Goal: Task Accomplishment & Management: Use online tool/utility

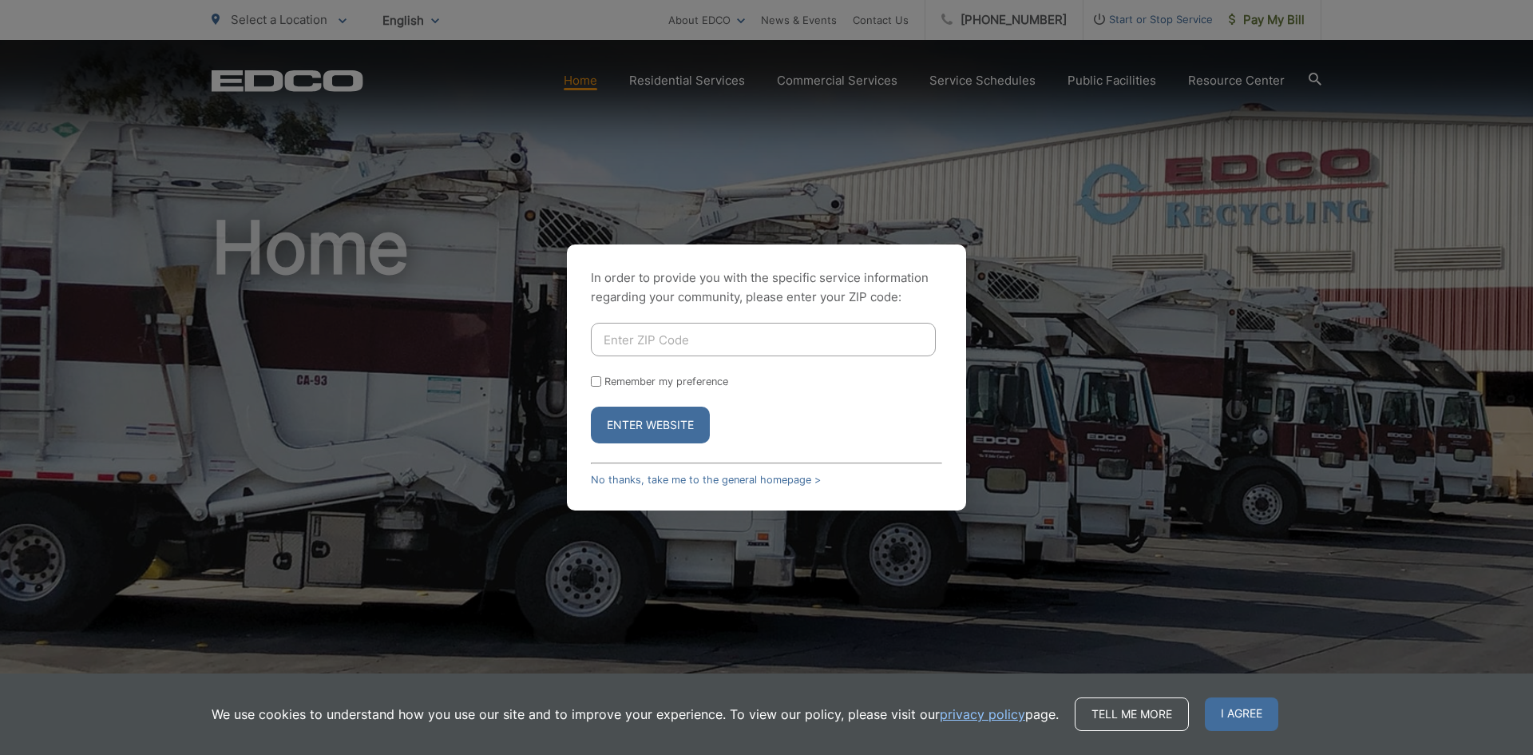
click at [714, 348] on input "Enter ZIP Code" at bounding box center [763, 340] width 345 height 34
type input "91901"
click at [662, 420] on button "Enter Website" at bounding box center [650, 424] width 119 height 37
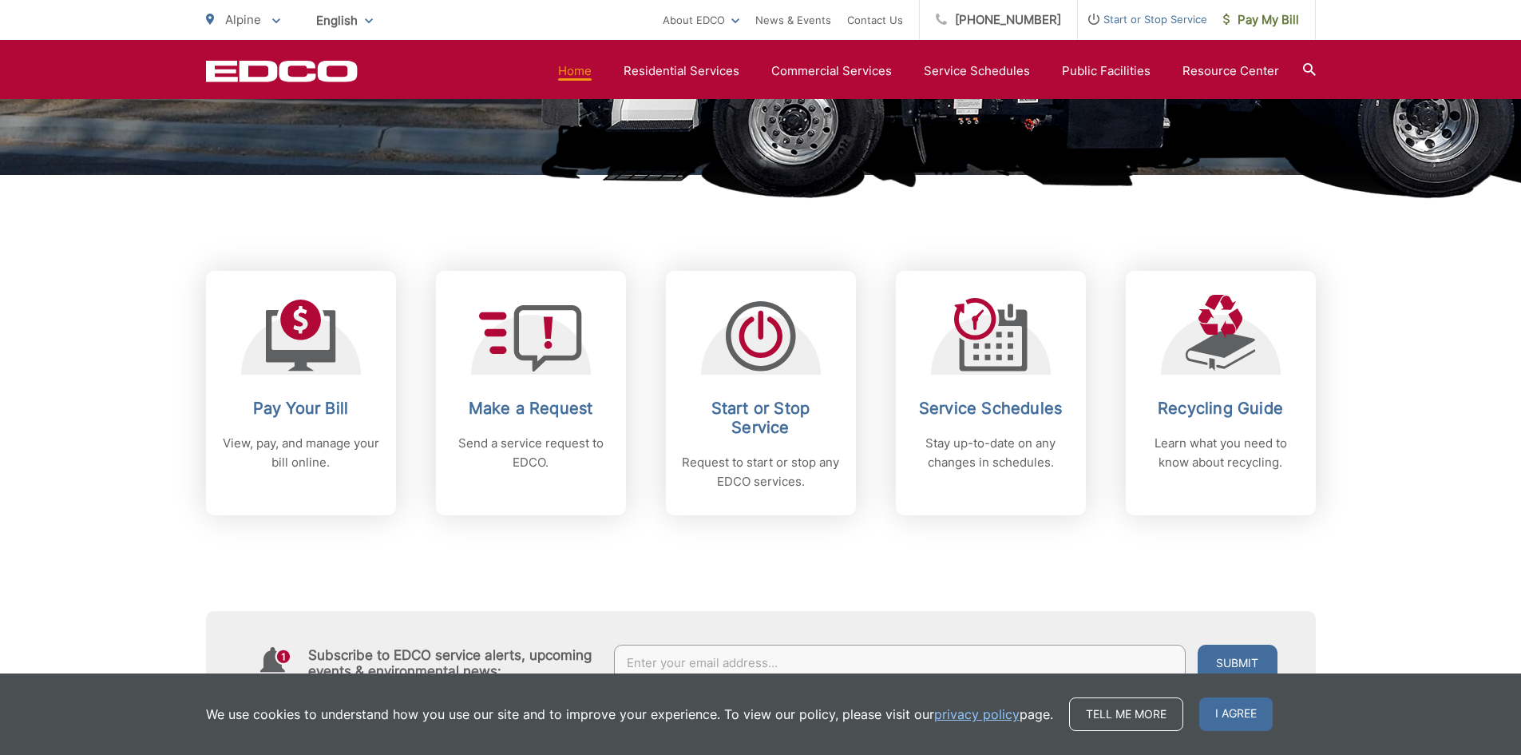
scroll to position [559, 0]
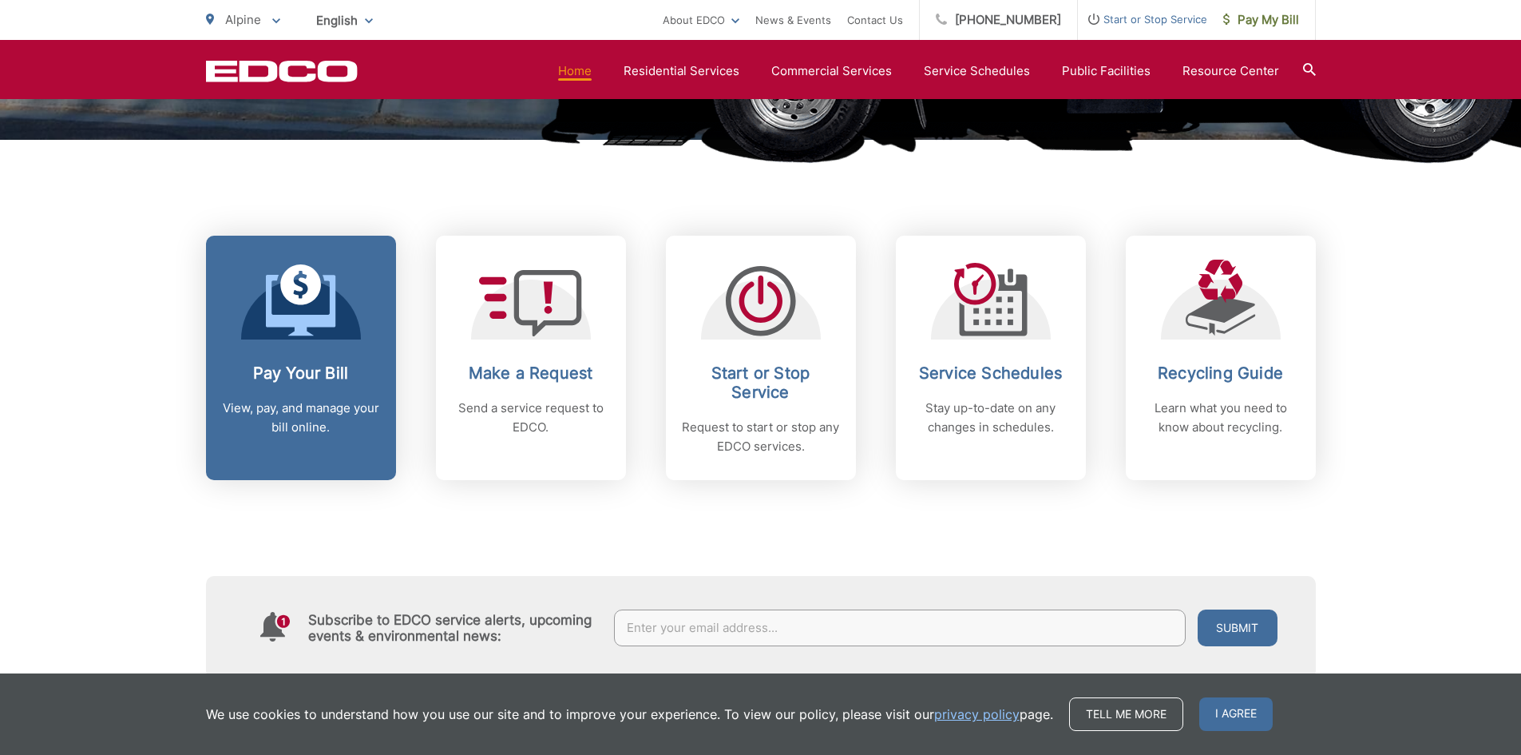
click at [336, 423] on p "View, pay, and manage your bill online." at bounding box center [301, 417] width 158 height 38
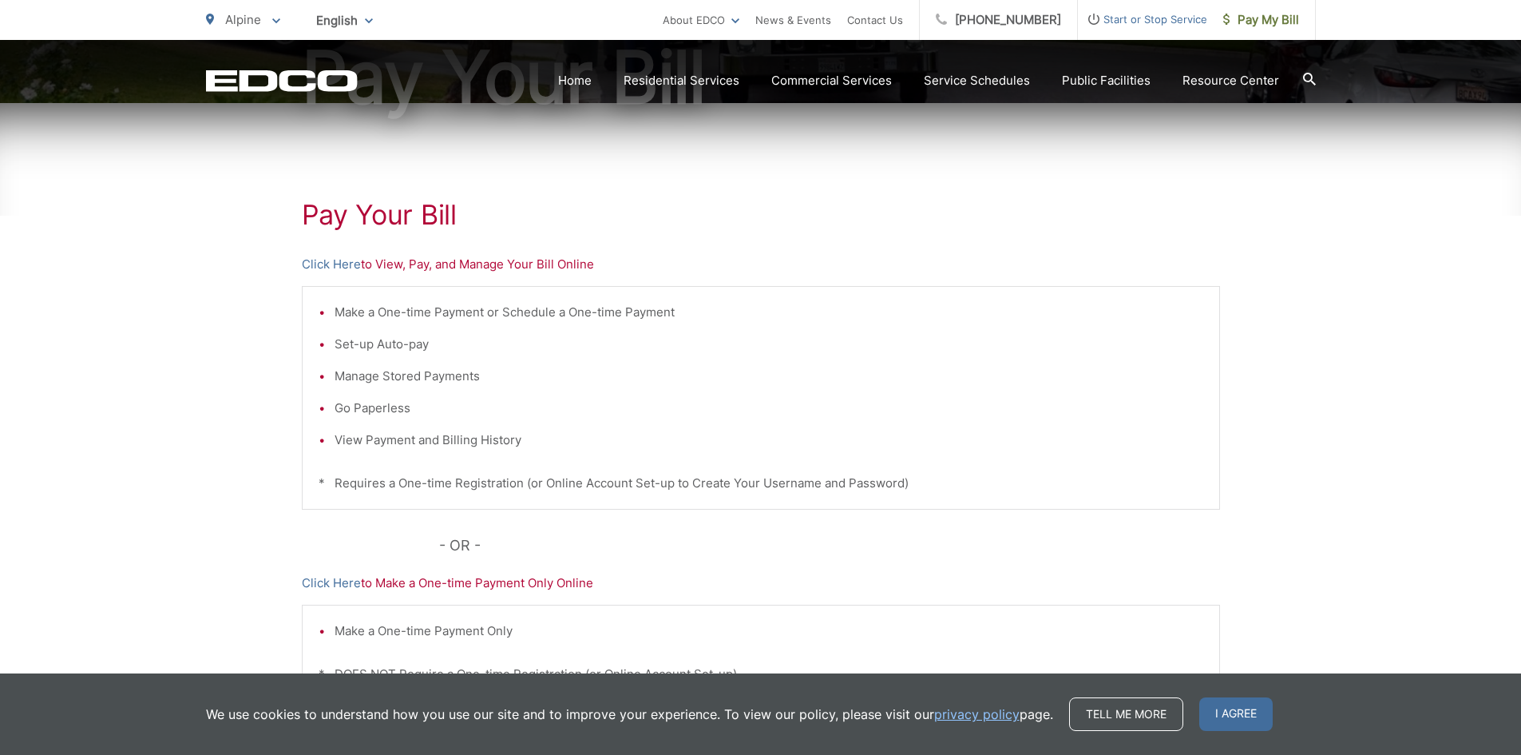
scroll to position [240, 0]
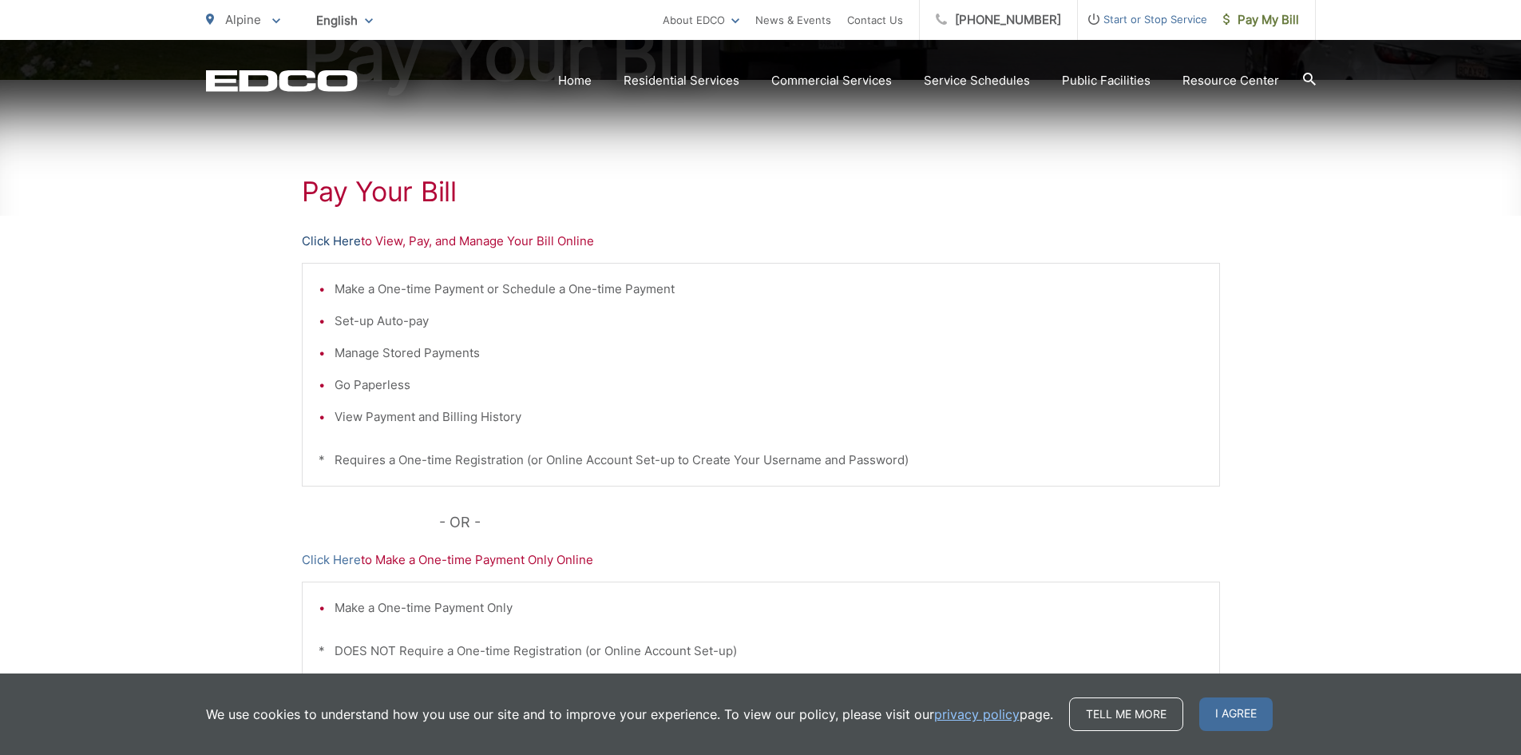
click at [341, 242] on link "Click Here" at bounding box center [331, 241] width 59 height 19
